Goal: Task Accomplishment & Management: Manage account settings

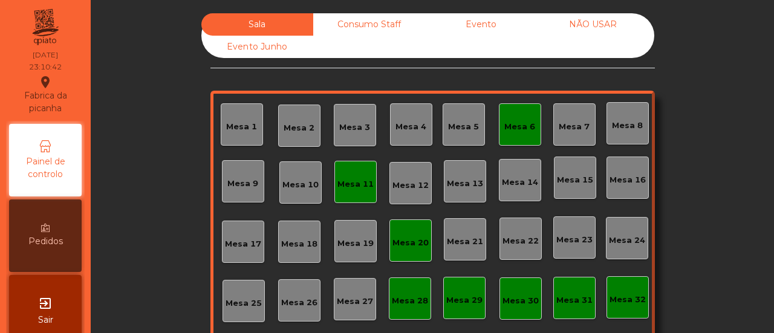
scroll to position [143, 0]
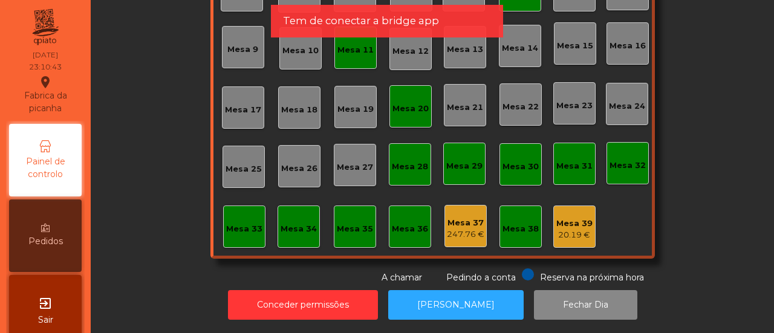
click at [463, 217] on div "Mesa 37" at bounding box center [465, 223] width 37 height 12
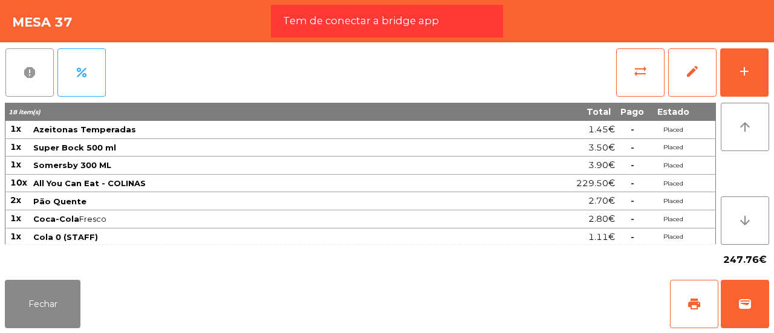
click at [35, 60] on button "report" at bounding box center [29, 72] width 48 height 48
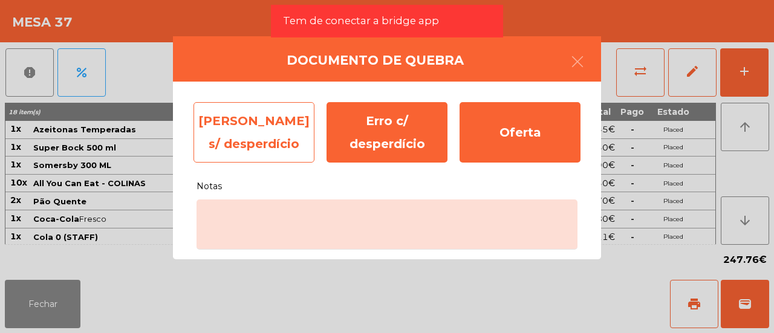
click at [271, 118] on div "[PERSON_NAME] s/ desperdício" at bounding box center [253, 132] width 121 height 60
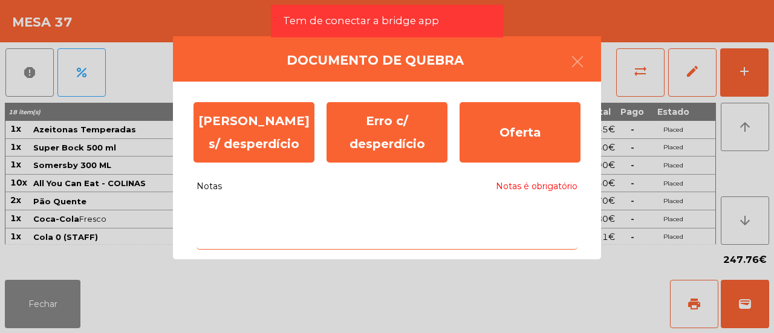
click at [282, 221] on body "Fabrica da picanha location_on [DATE] 23:10:48 Painel de controlo Pedidos exit_…" at bounding box center [387, 166] width 774 height 333
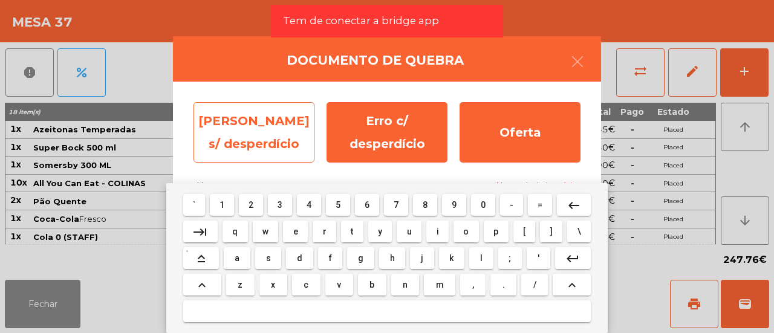
type textarea "**"
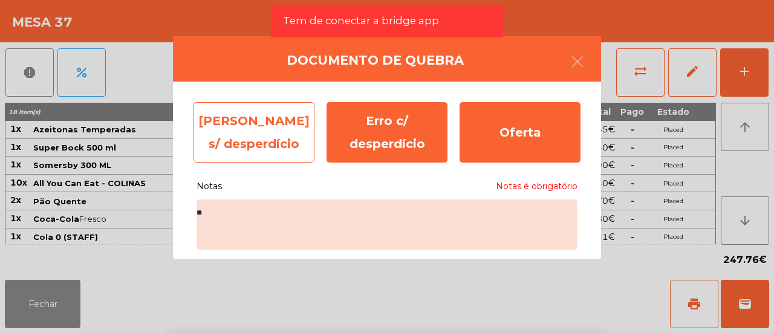
click at [242, 138] on div "[PERSON_NAME] s/ desperdício" at bounding box center [253, 132] width 121 height 60
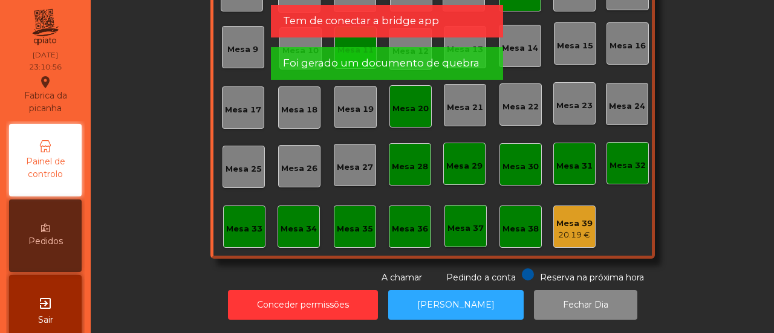
click at [573, 229] on div "20.19 €" at bounding box center [574, 235] width 36 height 12
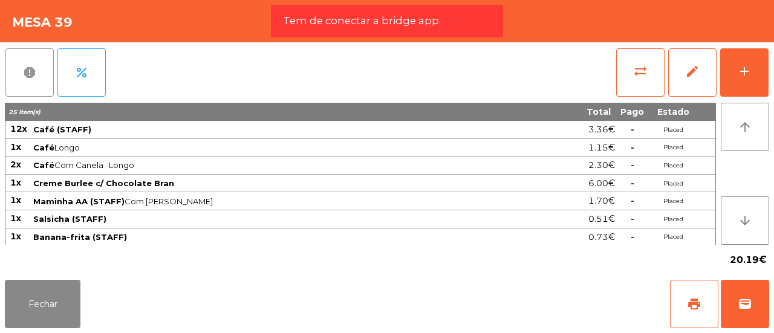
click at [15, 71] on button "report" at bounding box center [29, 72] width 48 height 48
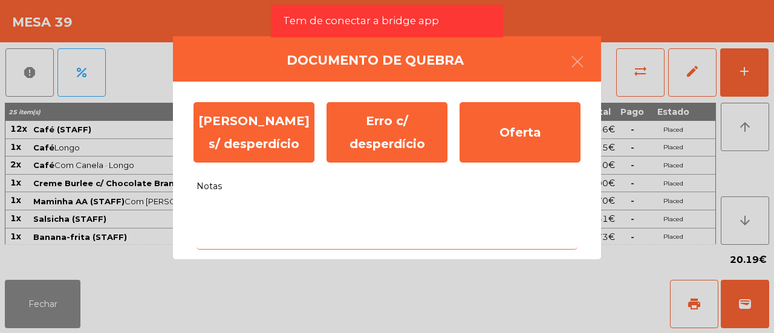
click at [427, 210] on body "Fabrica da picanha location_on [DATE] 23:11:02 Painel de controlo Pedidos exit_…" at bounding box center [387, 166] width 774 height 333
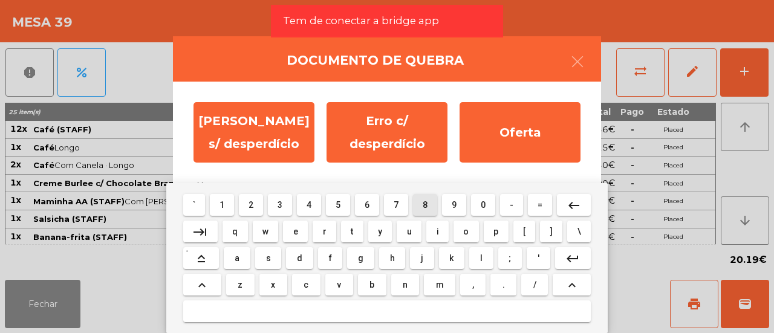
click at [415, 208] on button "8" at bounding box center [425, 205] width 24 height 22
type textarea "*"
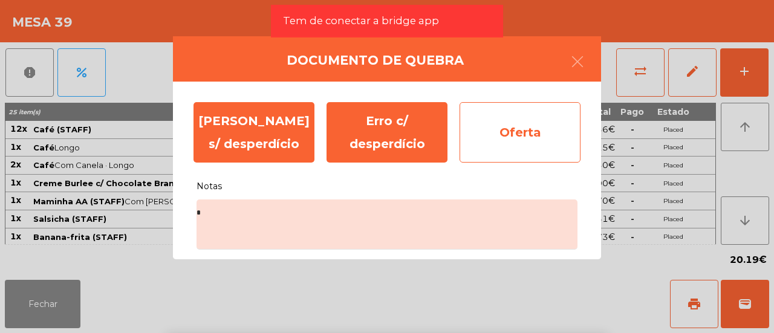
click at [548, 121] on div "Oferta" at bounding box center [519, 132] width 121 height 60
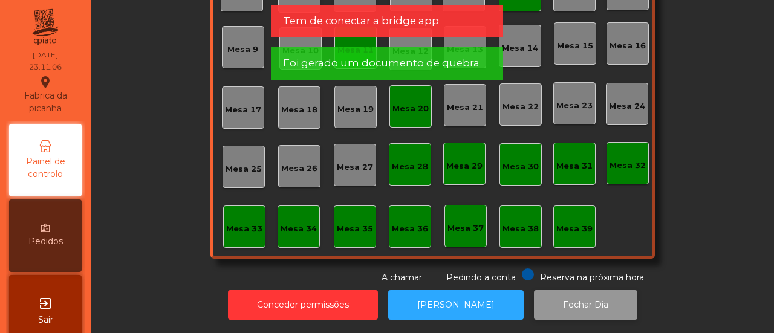
click at [559, 296] on button "Fechar Dia" at bounding box center [585, 305] width 103 height 30
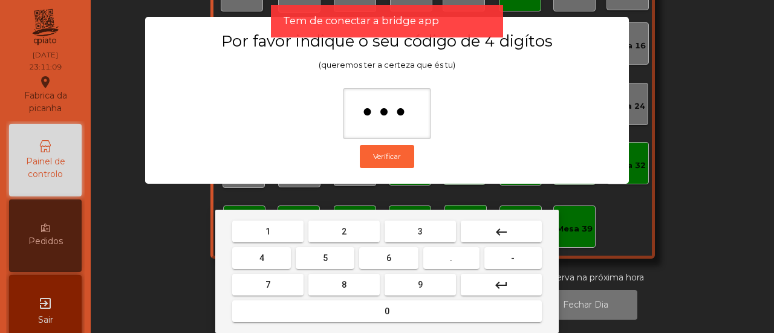
type input "****"
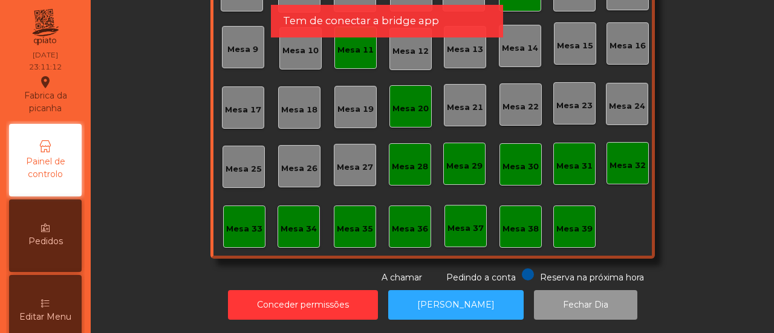
scroll to position [0, 0]
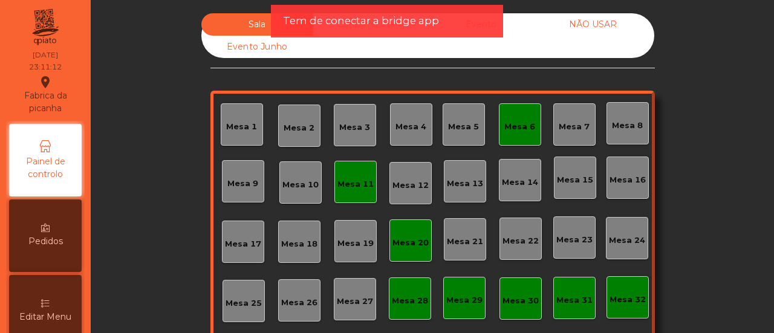
click at [336, 20] on span "Tem de conectar a bridge app" at bounding box center [361, 20] width 156 height 15
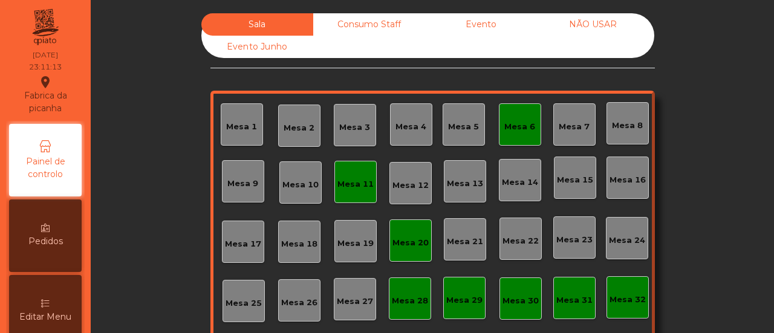
click at [348, 25] on div "Consumo Staff" at bounding box center [369, 24] width 112 height 22
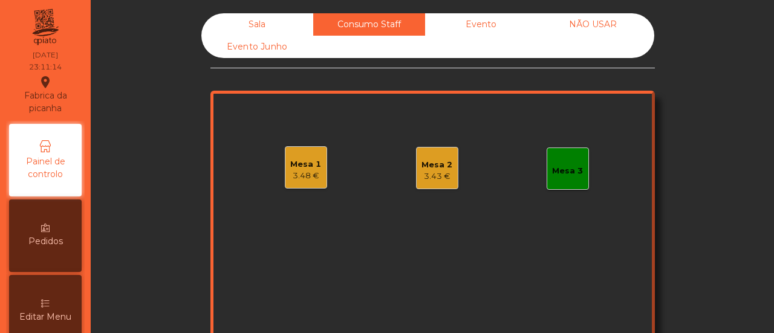
click at [298, 154] on div "Mesa 1 3.48 €" at bounding box center [305, 168] width 31 height 28
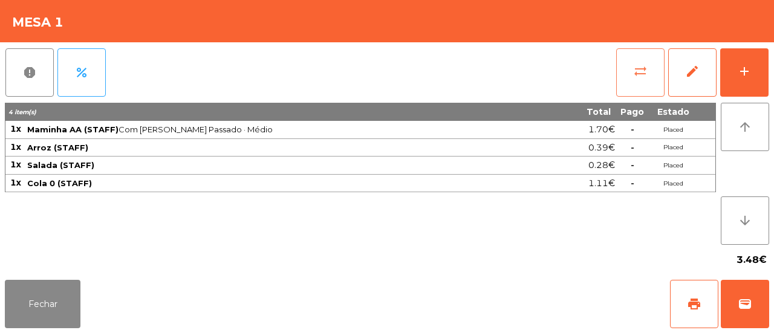
click at [653, 80] on button "sync_alt" at bounding box center [640, 72] width 48 height 48
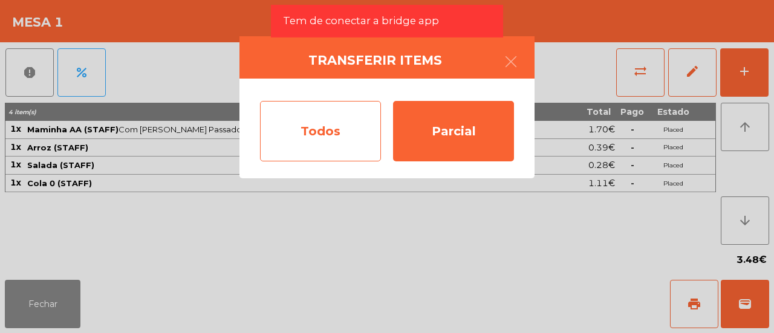
click at [314, 126] on div "Todos" at bounding box center [320, 131] width 121 height 60
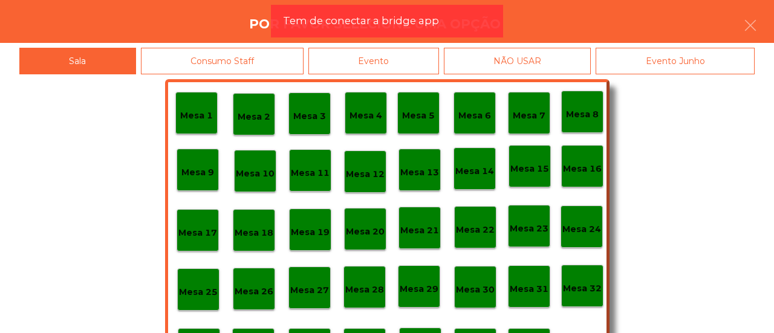
scroll to position [57, 0]
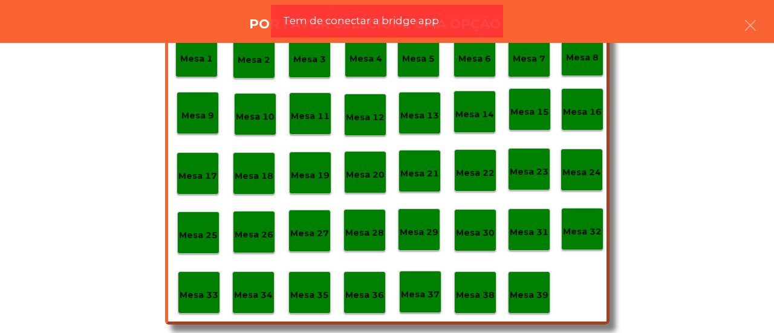
click at [525, 298] on p "Mesa 39" at bounding box center [529, 295] width 39 height 14
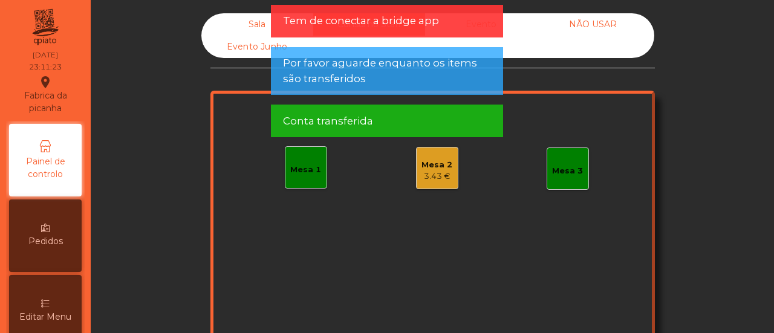
click at [444, 155] on div "Mesa 2 3.43 €" at bounding box center [436, 168] width 31 height 28
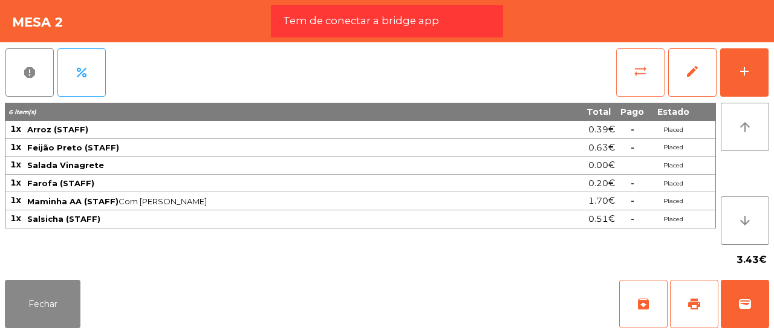
click at [632, 83] on button "sync_alt" at bounding box center [640, 72] width 48 height 48
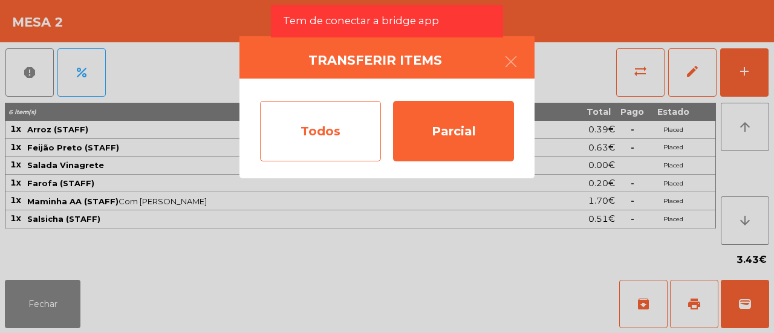
click at [306, 123] on div "Todos" at bounding box center [320, 131] width 121 height 60
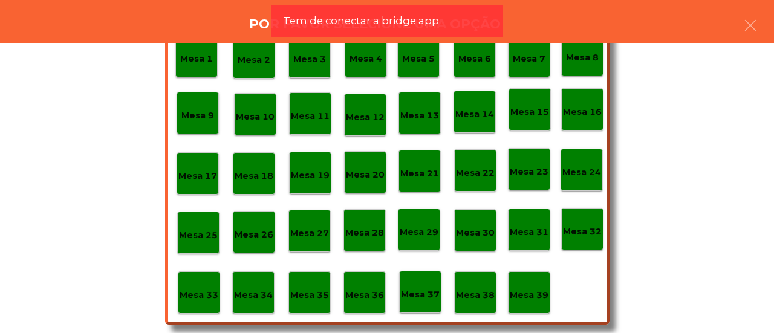
click at [542, 294] on p "Mesa 39" at bounding box center [529, 295] width 39 height 14
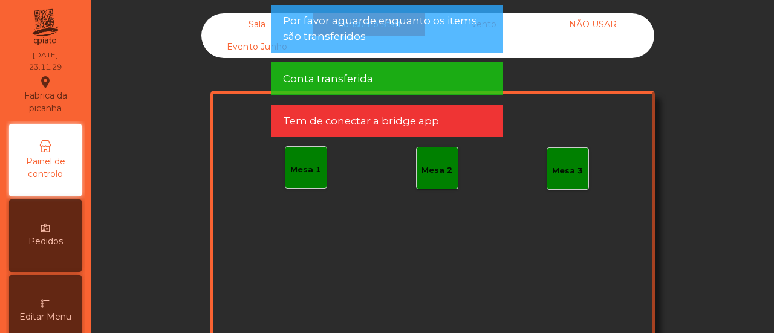
click at [236, 18] on div "Sala" at bounding box center [257, 24] width 112 height 22
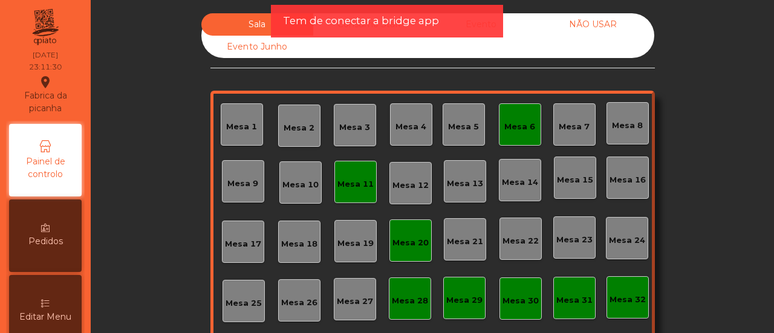
scroll to position [143, 0]
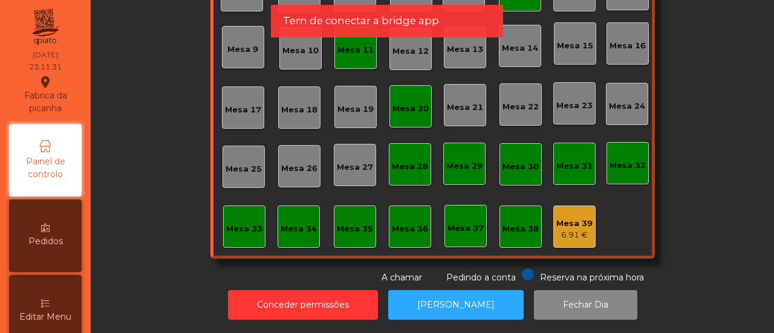
click at [565, 229] on div "6.91 €" at bounding box center [574, 235] width 36 height 12
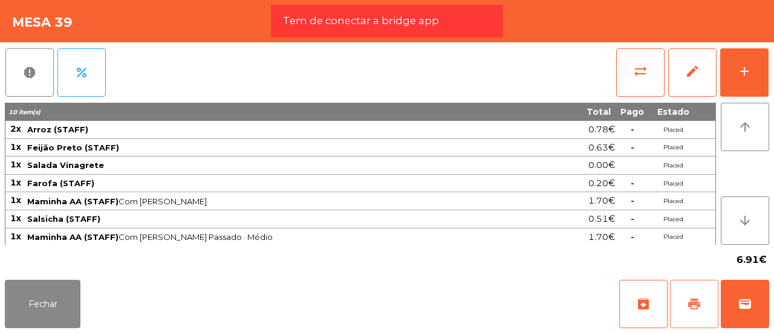
click at [672, 309] on button "print" at bounding box center [694, 304] width 48 height 48
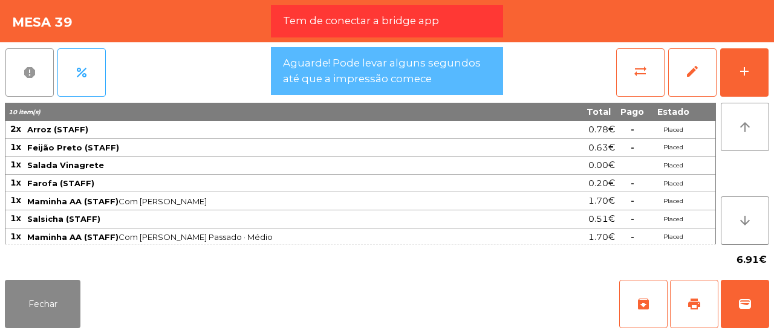
click at [50, 67] on button "report" at bounding box center [29, 72] width 48 height 48
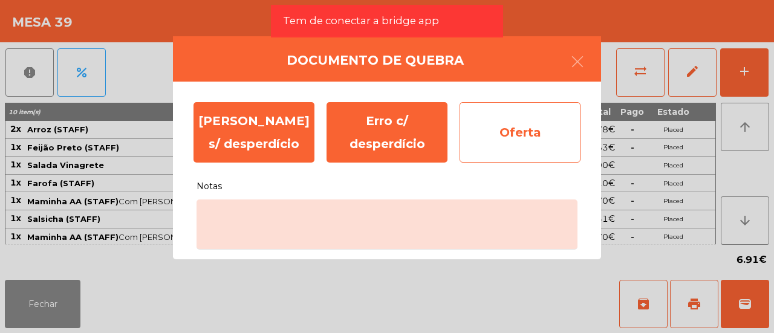
click at [469, 140] on div "Oferta" at bounding box center [519, 132] width 121 height 60
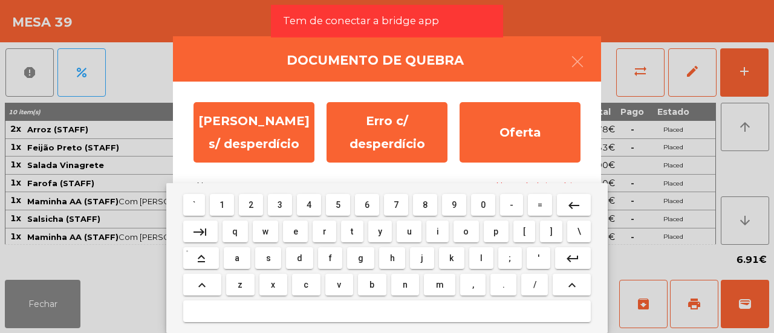
click at [427, 241] on body "Fabrica da picanha location_on [DATE] 23:11:40 Painel de controlo Pedidos Edita…" at bounding box center [387, 166] width 774 height 333
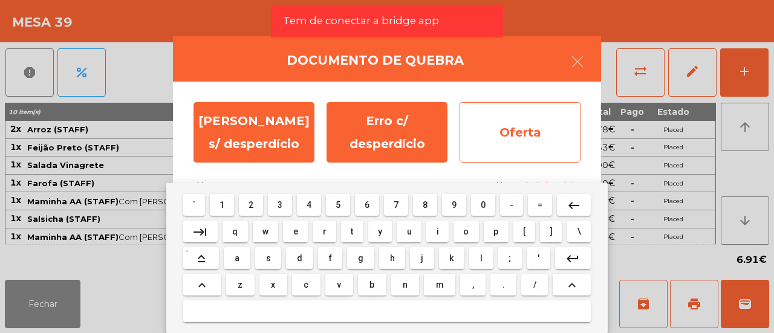
type textarea "*"
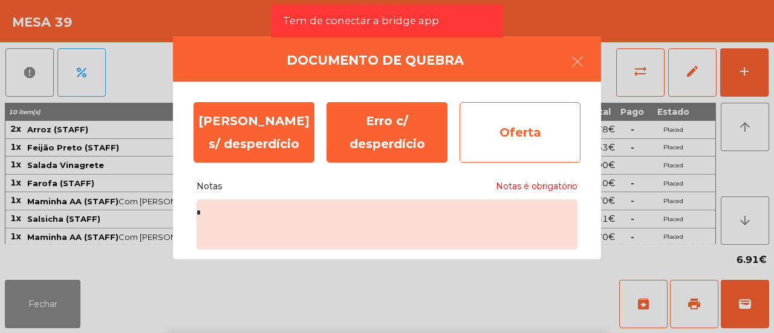
click at [543, 125] on div "Oferta" at bounding box center [519, 132] width 121 height 60
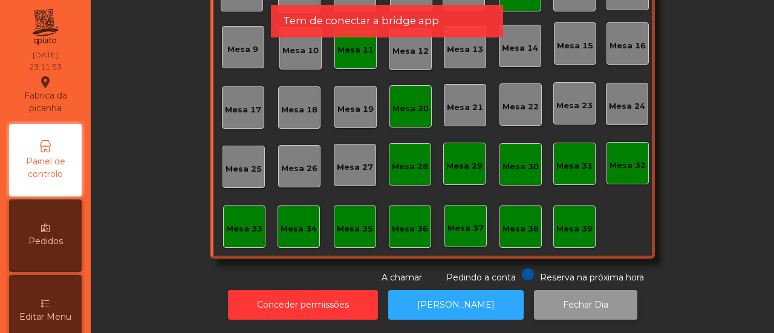
click at [561, 296] on button "Fechar Dia" at bounding box center [585, 305] width 103 height 30
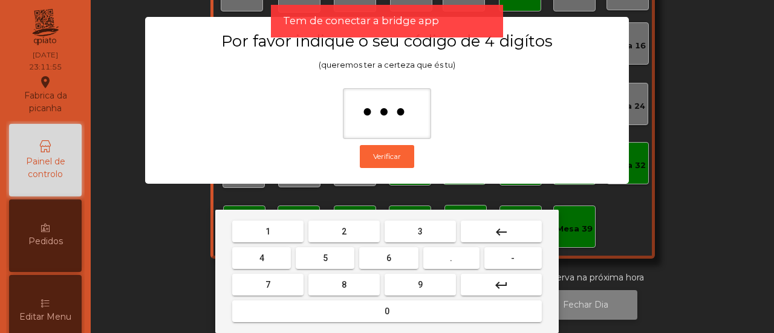
type input "****"
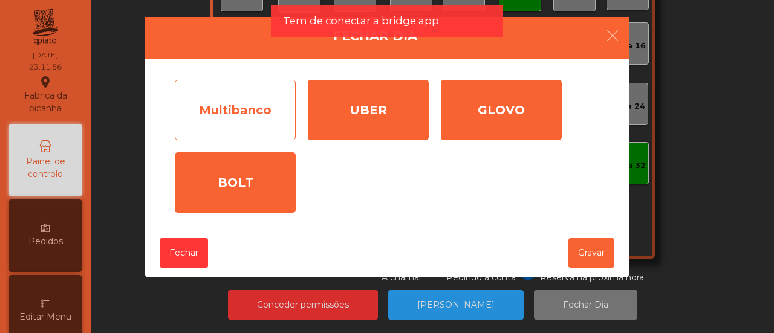
click at [213, 100] on div "Multibanco" at bounding box center [235, 110] width 121 height 60
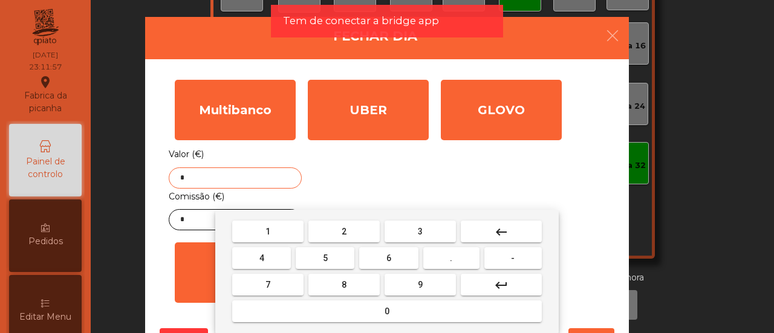
click at [241, 174] on input "*" at bounding box center [235, 177] width 133 height 21
type input "*******"
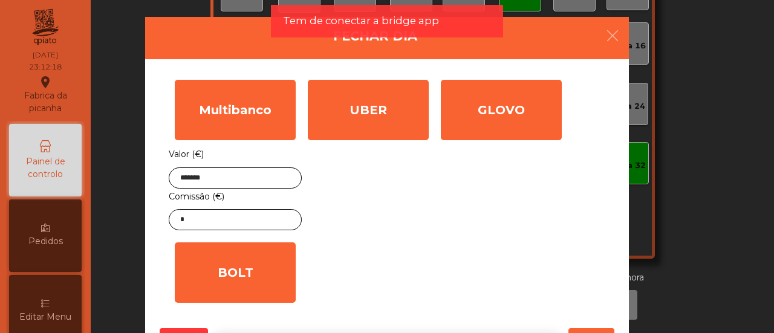
click at [185, 225] on div "1 2 3 keyboard_backspace 4 5 6 . - 7 8 9 keyboard_return 0" at bounding box center [387, 271] width 774 height 123
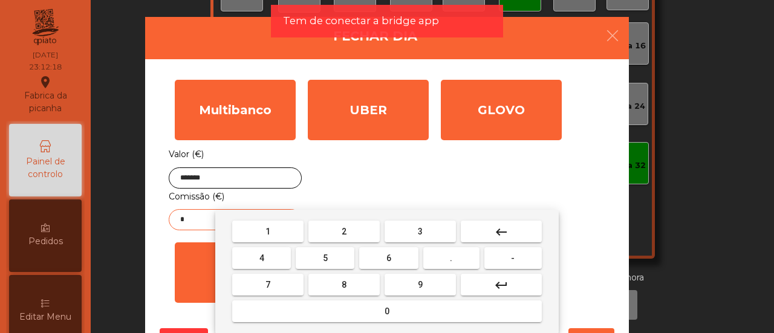
click at [185, 225] on body "Fabrica da picanha location_on [DATE] 23:12:18 Painel de controlo Pedidos Edita…" at bounding box center [387, 166] width 774 height 333
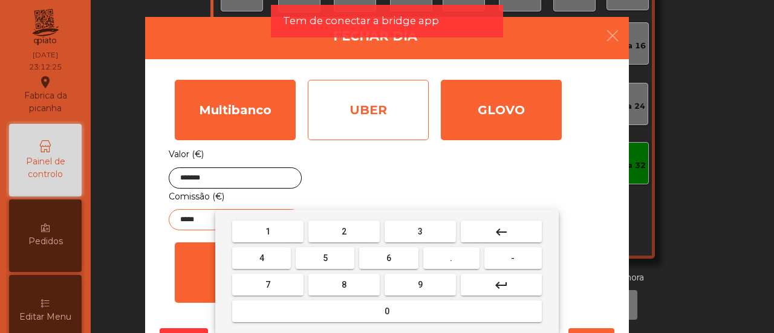
type input "*****"
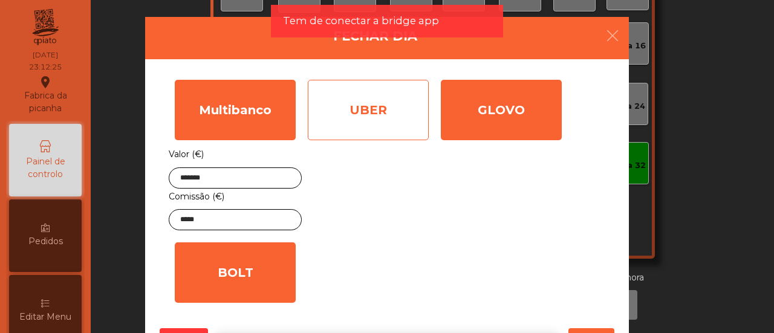
click at [345, 135] on div "UBER" at bounding box center [368, 110] width 121 height 60
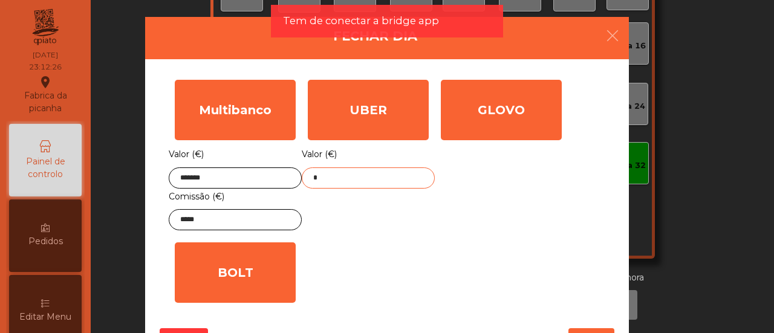
click at [363, 176] on input "*" at bounding box center [368, 177] width 133 height 21
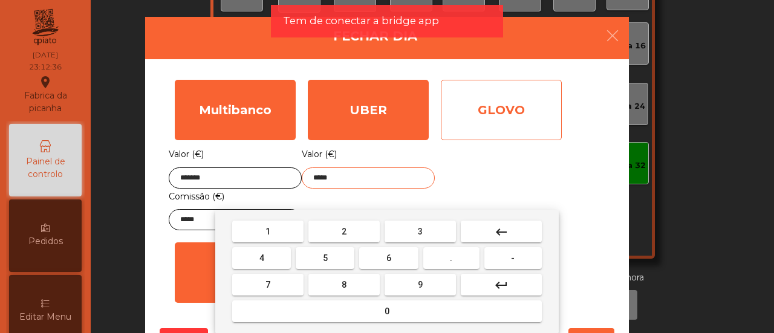
type input "*****"
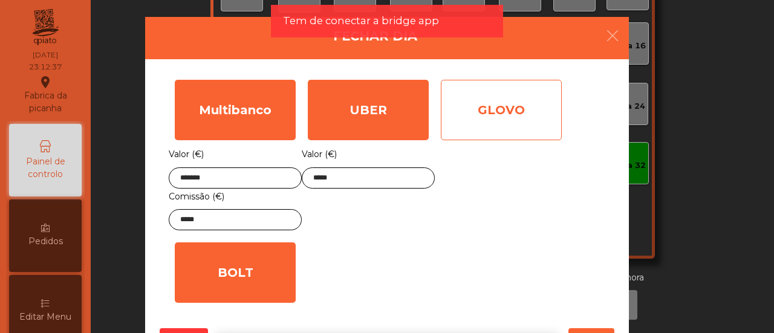
click at [549, 102] on div "GLOVO" at bounding box center [501, 110] width 121 height 60
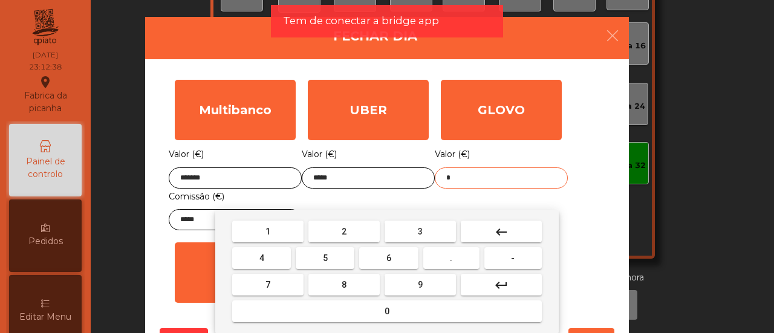
click at [514, 172] on input "*" at bounding box center [501, 177] width 133 height 21
type input "*****"
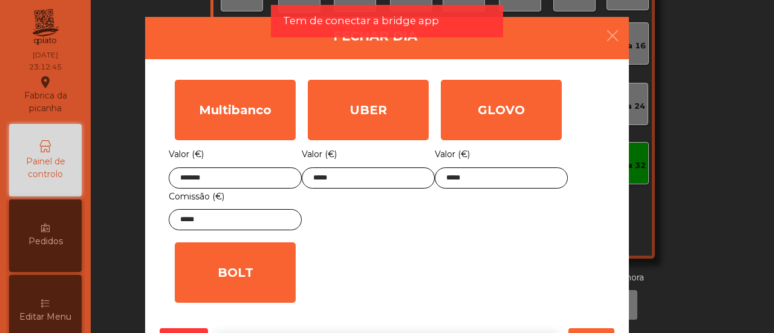
click at [575, 295] on div "1 2 3 keyboard_backspace 4 5 6 . - 7 8 9 keyboard_return 0" at bounding box center [387, 271] width 774 height 123
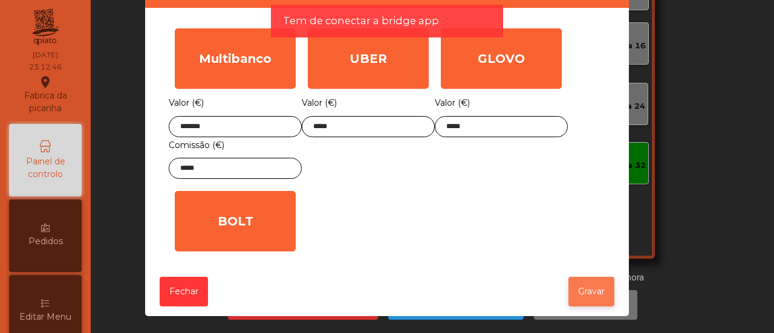
click at [578, 284] on button "Gravar" at bounding box center [591, 292] width 46 height 30
